Goal: Navigation & Orientation: Find specific page/section

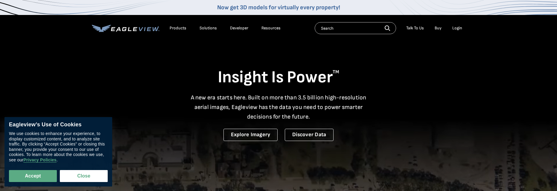
click at [456, 27] on div "Login" at bounding box center [457, 27] width 10 height 5
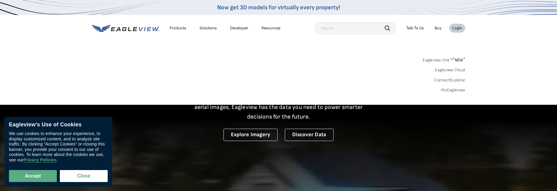
click at [457, 28] on div "Login" at bounding box center [457, 27] width 10 height 5
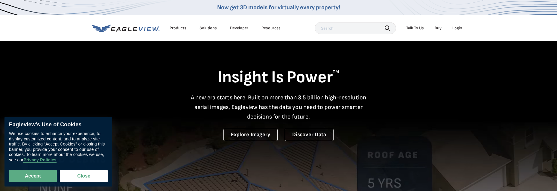
click at [457, 28] on div "Login" at bounding box center [457, 27] width 10 height 5
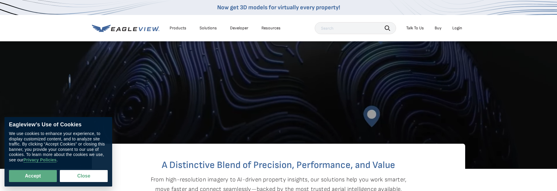
scroll to position [329, 0]
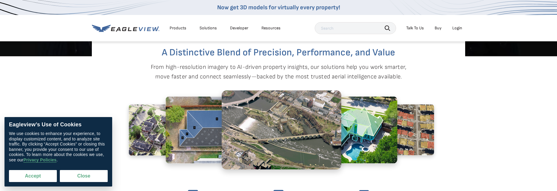
click at [42, 172] on button "Accept" at bounding box center [33, 176] width 48 height 12
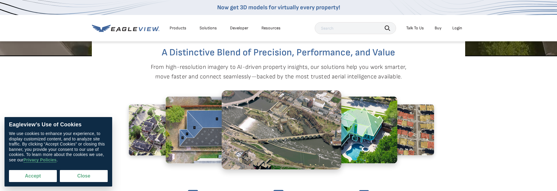
checkbox input "true"
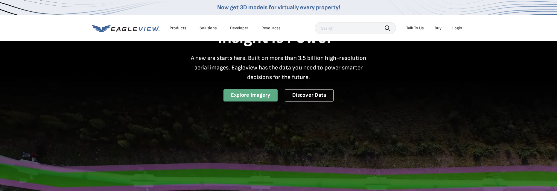
scroll to position [0, 0]
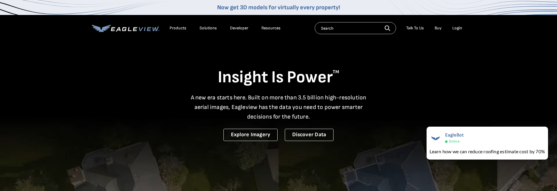
click at [455, 27] on div "Login" at bounding box center [457, 27] width 10 height 5
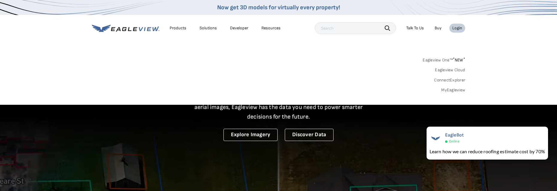
click at [459, 28] on div "Login" at bounding box center [457, 27] width 10 height 5
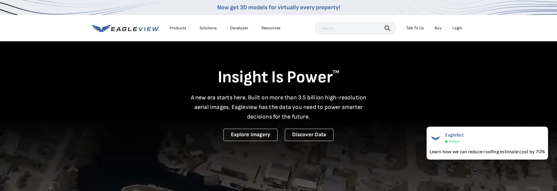
click at [457, 29] on div "Login" at bounding box center [457, 27] width 10 height 5
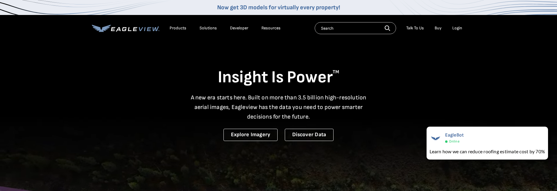
click at [456, 25] on div "Login" at bounding box center [457, 27] width 10 height 5
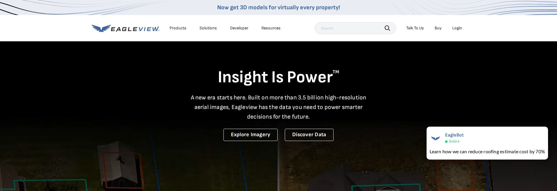
click at [455, 28] on div "Login" at bounding box center [457, 27] width 10 height 5
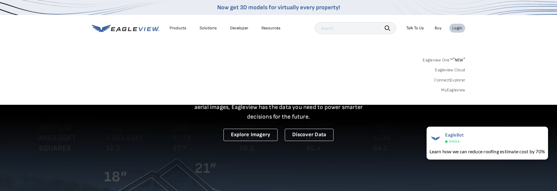
click at [452, 28] on div "Login" at bounding box center [457, 27] width 10 height 5
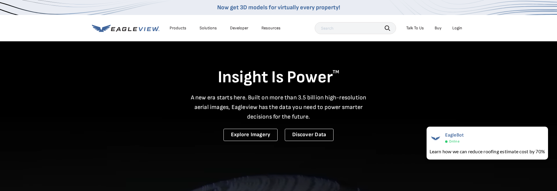
click at [144, 28] on icon at bounding box center [126, 28] width 68 height 7
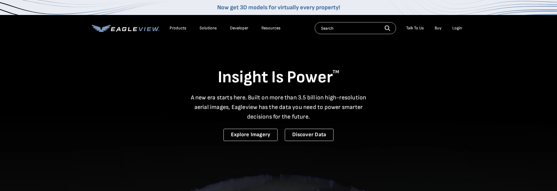
click at [124, 31] on icon at bounding box center [124, 29] width 4 height 4
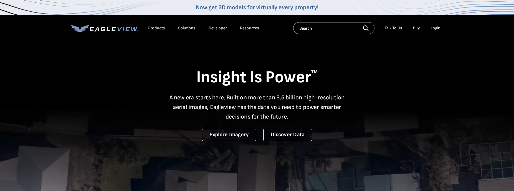
click at [435, 26] on div "Login" at bounding box center [436, 27] width 10 height 5
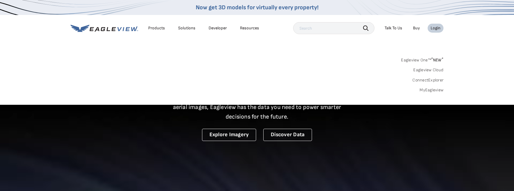
click at [434, 27] on div "Login" at bounding box center [436, 27] width 10 height 5
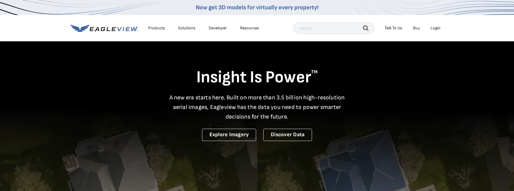
click at [434, 27] on div "Login" at bounding box center [436, 27] width 10 height 5
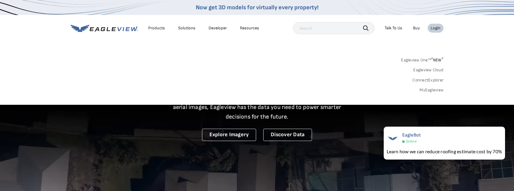
click at [434, 30] on div "Login" at bounding box center [436, 27] width 10 height 5
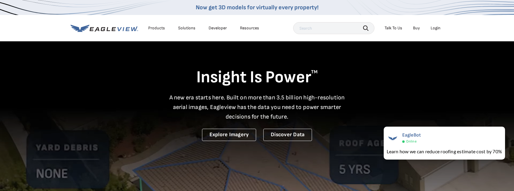
drag, startPoint x: 434, startPoint y: 30, endPoint x: 437, endPoint y: 32, distance: 3.6
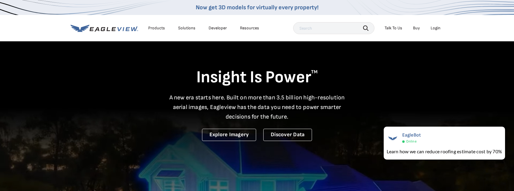
click at [437, 32] on li "Login" at bounding box center [436, 28] width 16 height 9
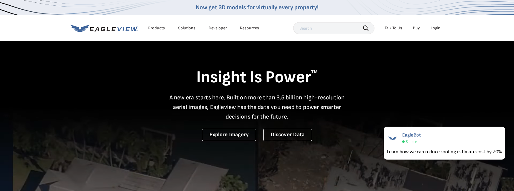
click at [434, 29] on div "Login" at bounding box center [436, 27] width 10 height 5
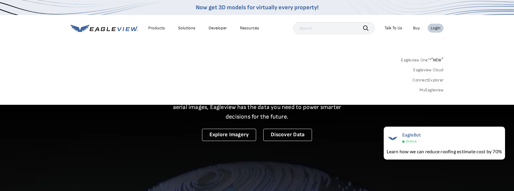
click at [434, 31] on li "Login" at bounding box center [436, 28] width 16 height 9
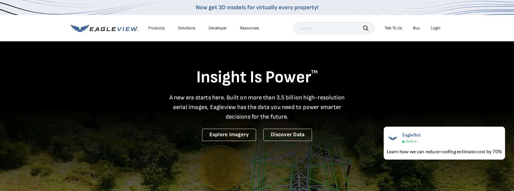
drag, startPoint x: 242, startPoint y: 190, endPoint x: 246, endPoint y: 201, distance: 11.9
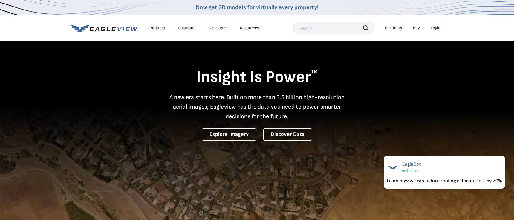
click at [432, 29] on div "Login" at bounding box center [436, 27] width 10 height 5
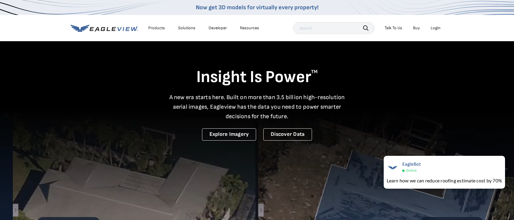
click at [432, 29] on div "Login" at bounding box center [436, 27] width 10 height 5
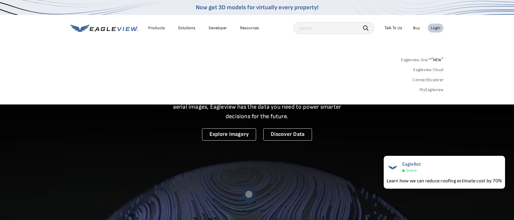
click at [437, 29] on div "Login" at bounding box center [436, 27] width 10 height 5
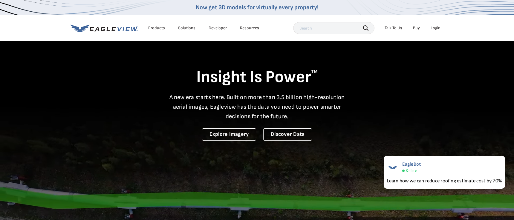
click at [434, 25] on div "Login" at bounding box center [436, 27] width 10 height 5
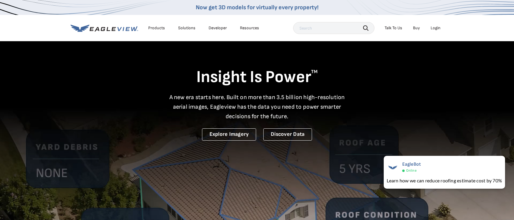
click at [77, 28] on icon at bounding box center [80, 28] width 19 height 7
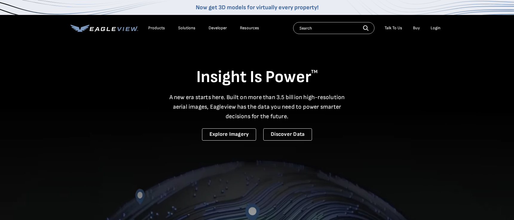
click at [436, 28] on div "Login" at bounding box center [436, 27] width 10 height 5
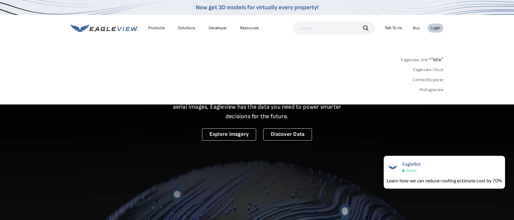
click at [425, 58] on link "Eagleview One™ * NEW *" at bounding box center [422, 59] width 42 height 7
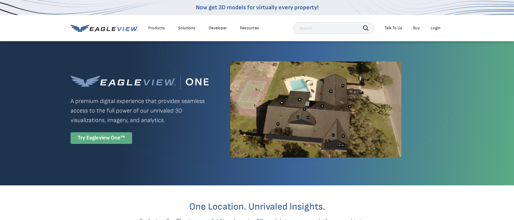
click at [114, 140] on div "Try Eagleview One™" at bounding box center [102, 138] width 62 height 12
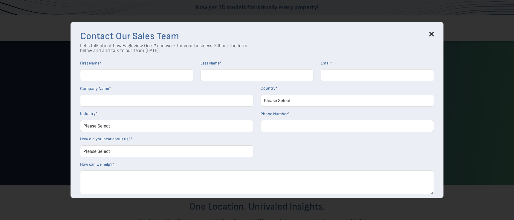
click at [434, 35] on icon at bounding box center [432, 34] width 4 height 4
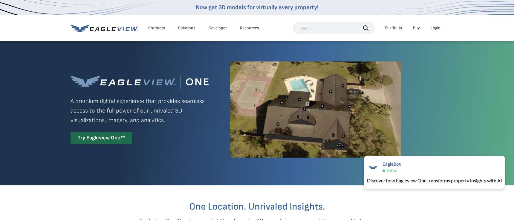
click at [113, 30] on icon at bounding box center [113, 29] width 4 height 4
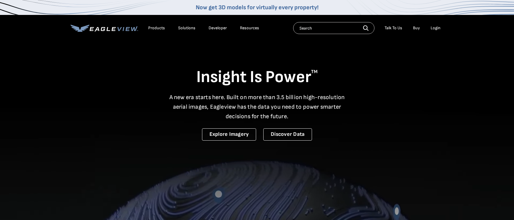
click at [158, 27] on div "Products" at bounding box center [156, 27] width 17 height 5
